Goal: Task Accomplishment & Management: Complete application form

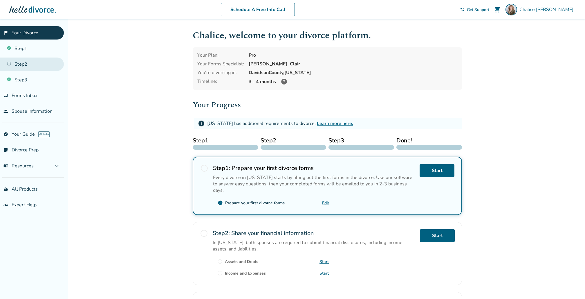
click at [47, 66] on link "Step 2" at bounding box center [32, 63] width 64 height 13
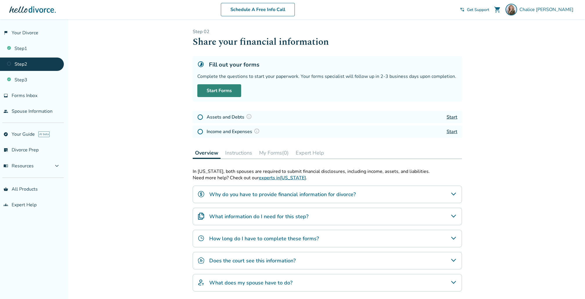
click at [228, 93] on link "Start Forms" at bounding box center [219, 90] width 44 height 13
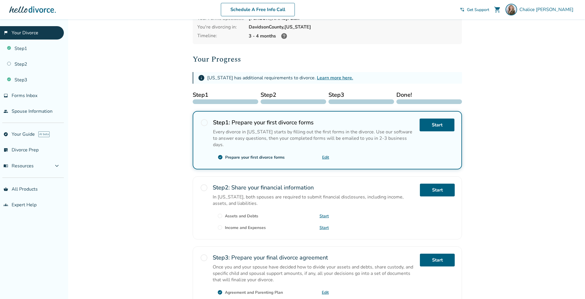
scroll to position [55, 0]
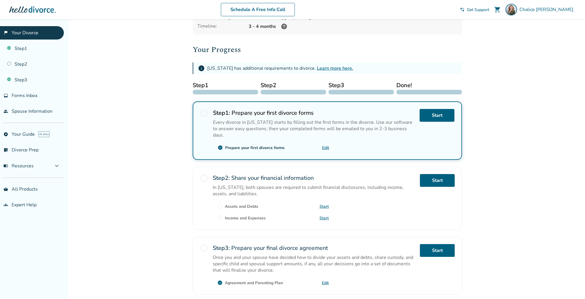
click at [277, 145] on div "Prepare your first divorce forms" at bounding box center [254, 148] width 59 height 6
click at [41, 95] on link "inbox Forms Inbox" at bounding box center [32, 95] width 64 height 13
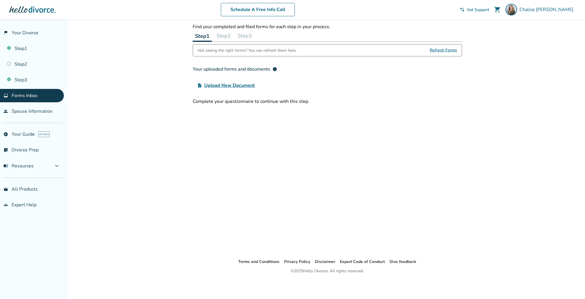
click at [230, 67] on div "Your uploaded forms and documents info" at bounding box center [235, 69] width 84 height 7
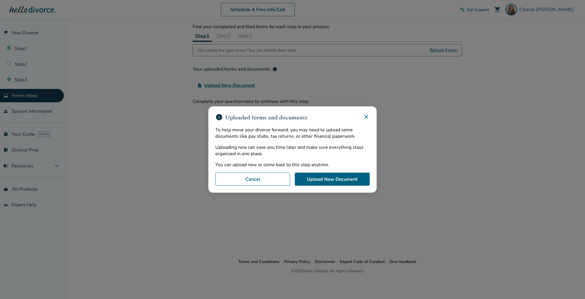
click at [365, 117] on icon at bounding box center [366, 116] width 7 height 7
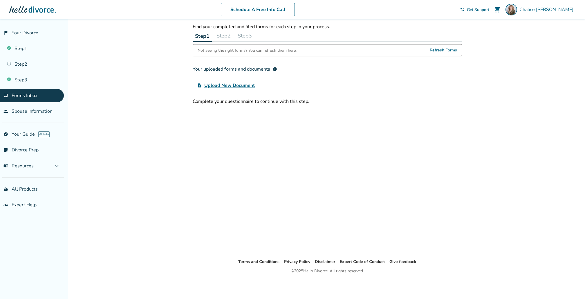
click at [223, 32] on button "Step 2" at bounding box center [223, 36] width 19 height 12
click at [248, 35] on button "Step 3" at bounding box center [244, 36] width 19 height 12
click at [202, 34] on button "Step 1" at bounding box center [202, 36] width 19 height 12
click at [24, 46] on link "Step 1" at bounding box center [32, 48] width 64 height 13
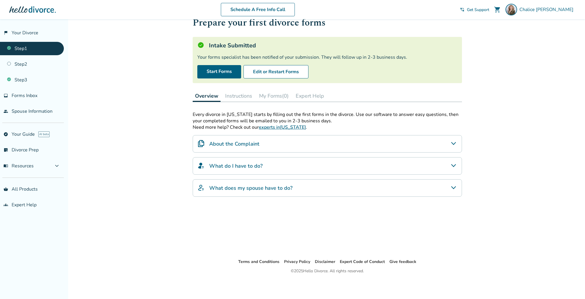
click at [237, 93] on button "Instructions" at bounding box center [239, 96] width 32 height 12
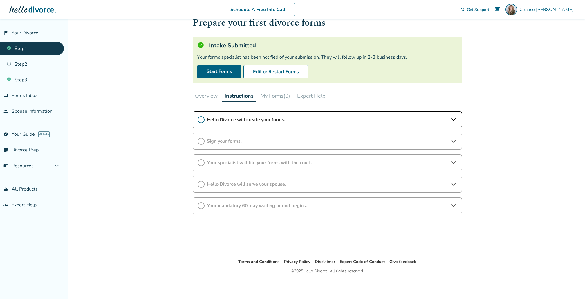
click at [270, 95] on button "My Forms (0)" at bounding box center [275, 96] width 34 height 12
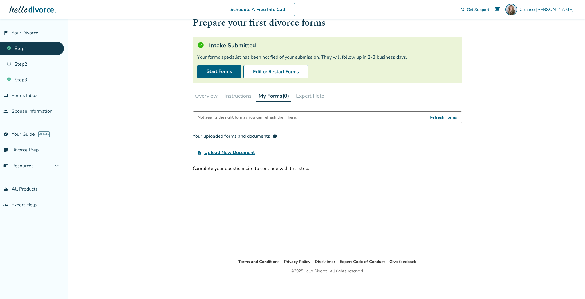
click at [315, 96] on button "Expert Help" at bounding box center [310, 96] width 33 height 12
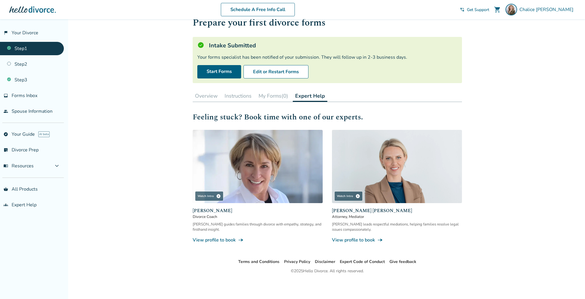
click at [210, 97] on button "Overview" at bounding box center [206, 96] width 27 height 12
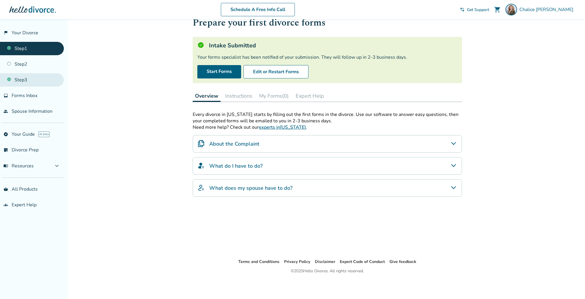
click at [29, 75] on link "Step 3" at bounding box center [32, 79] width 64 height 13
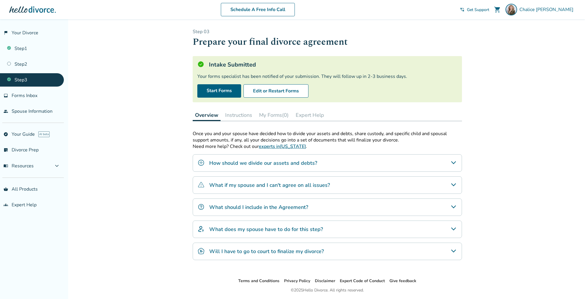
click at [291, 164] on h4 "How should we divide our assets and debts?" at bounding box center [263, 163] width 108 height 8
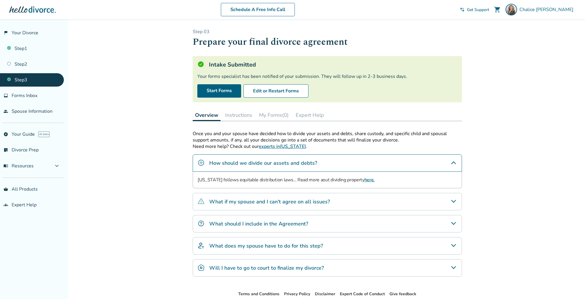
click at [291, 164] on h4 "How should we divide our assets and debts?" at bounding box center [263, 163] width 108 height 8
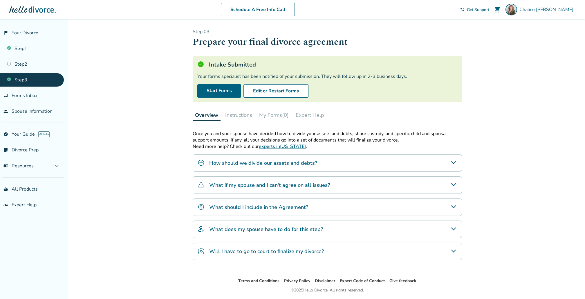
click at [291, 174] on div "Once you and your spouse have decided how to divide your assets and debts, shar…" at bounding box center [327, 194] width 269 height 129
click at [292, 178] on div "What if my spouse and I can't agree on all issues?" at bounding box center [327, 184] width 269 height 17
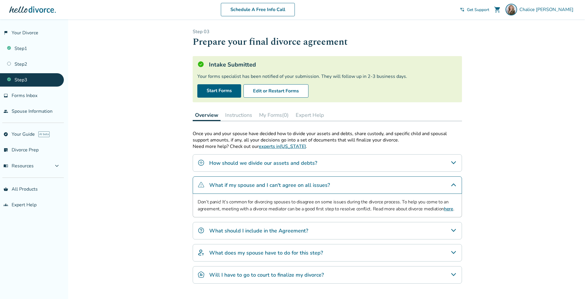
click at [292, 178] on div "What if my spouse and I can't agree on all issues?" at bounding box center [327, 184] width 269 height 17
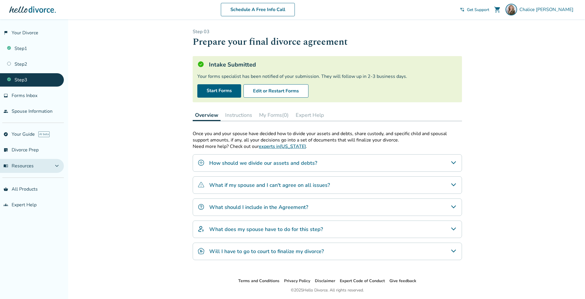
click at [57, 165] on button "menu_book Resources expand_more" at bounding box center [32, 166] width 64 height 14
click at [57, 165] on button "menu_book Resources expand_less" at bounding box center [32, 166] width 64 height 14
click at [44, 110] on link "people Spouse Information" at bounding box center [32, 110] width 64 height 13
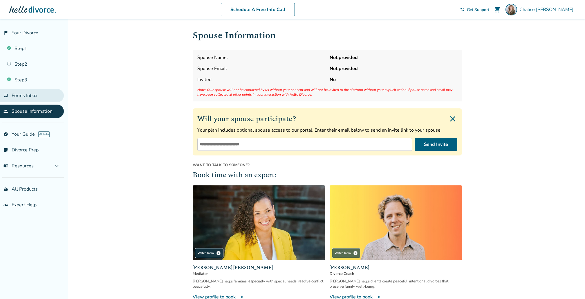
click at [44, 97] on link "inbox Forms Inbox" at bounding box center [32, 95] width 64 height 13
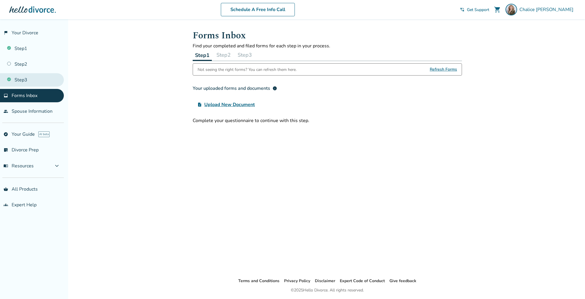
click at [45, 81] on link "Step 3" at bounding box center [32, 79] width 64 height 13
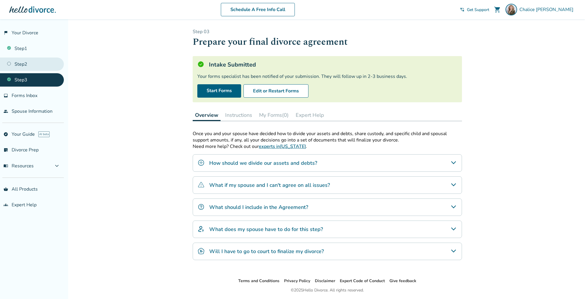
click at [45, 64] on link "Step 2" at bounding box center [32, 63] width 64 height 13
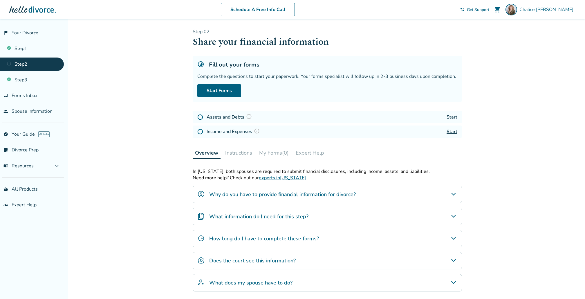
click at [451, 131] on link "Start" at bounding box center [452, 131] width 11 height 6
